Goal: Check status

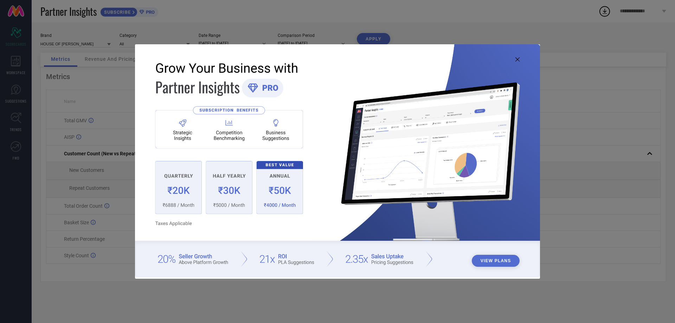
click at [516, 61] on icon at bounding box center [517, 59] width 4 height 4
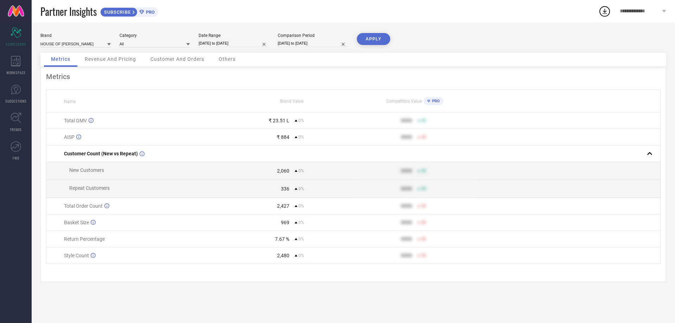
select select "8"
select select "2025"
select select "9"
select select "2025"
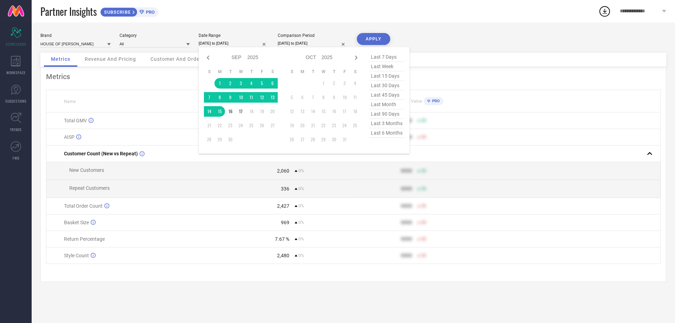
click at [218, 42] on input "[DATE] to [DATE]" at bounding box center [234, 43] width 70 height 7
click at [218, 82] on td "1" at bounding box center [219, 83] width 11 height 11
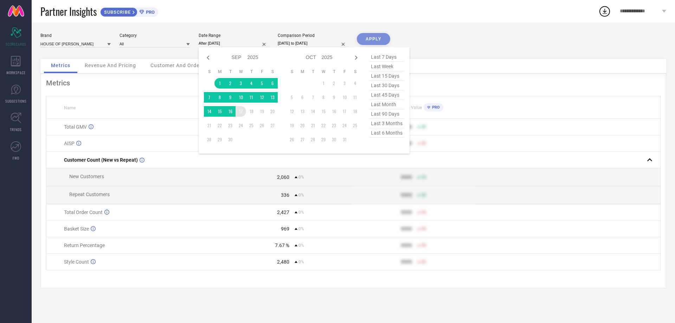
type input "[DATE] to [DATE]"
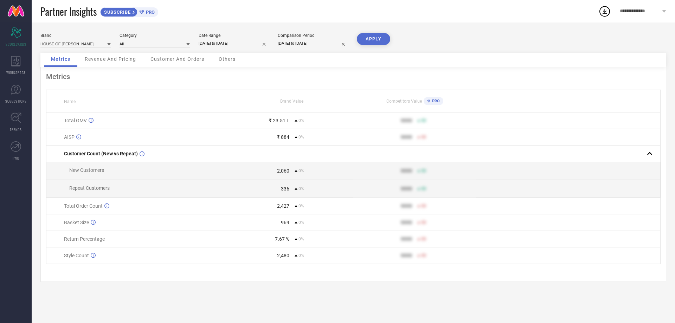
click at [290, 42] on input "[DATE] to [DATE]" at bounding box center [313, 43] width 70 height 7
select select "8"
select select "2025"
select select "9"
select select "2025"
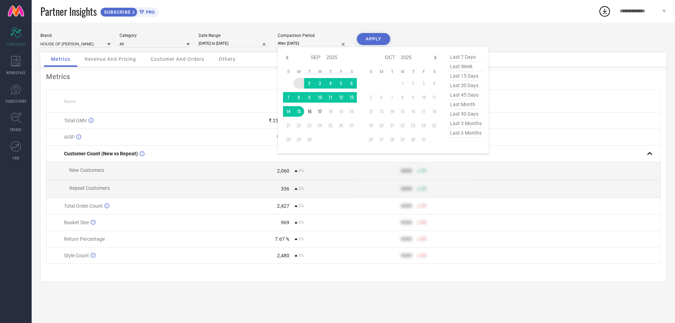
click at [298, 81] on td "1" at bounding box center [299, 83] width 11 height 11
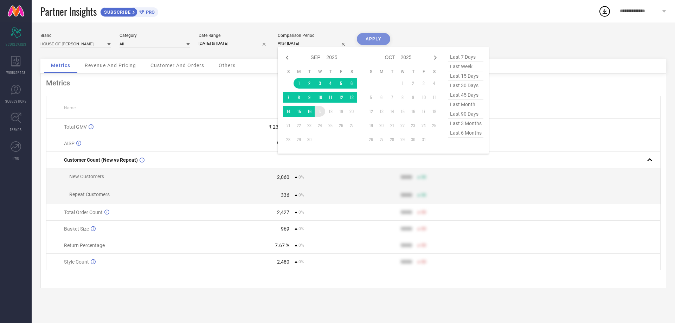
type input "[DATE] to [DATE]"
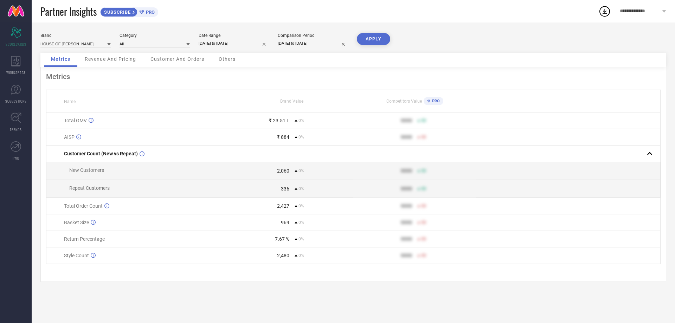
click at [377, 39] on button "APPLY" at bounding box center [373, 39] width 33 height 12
